Goal: Check status: Check status

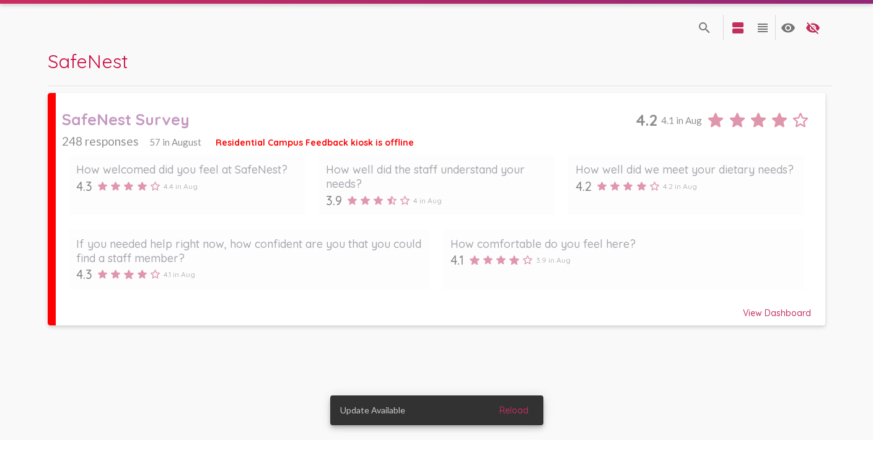
click at [511, 441] on span "Reload" at bounding box center [514, 446] width 29 height 11
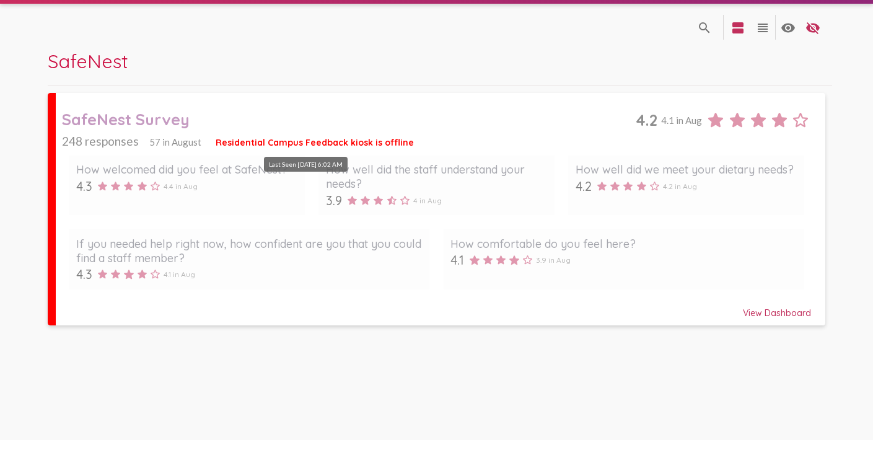
click at [346, 173] on span "Residential Campus Feedback kiosk is offline" at bounding box center [315, 178] width 198 height 11
